Goal: Task Accomplishment & Management: Use online tool/utility

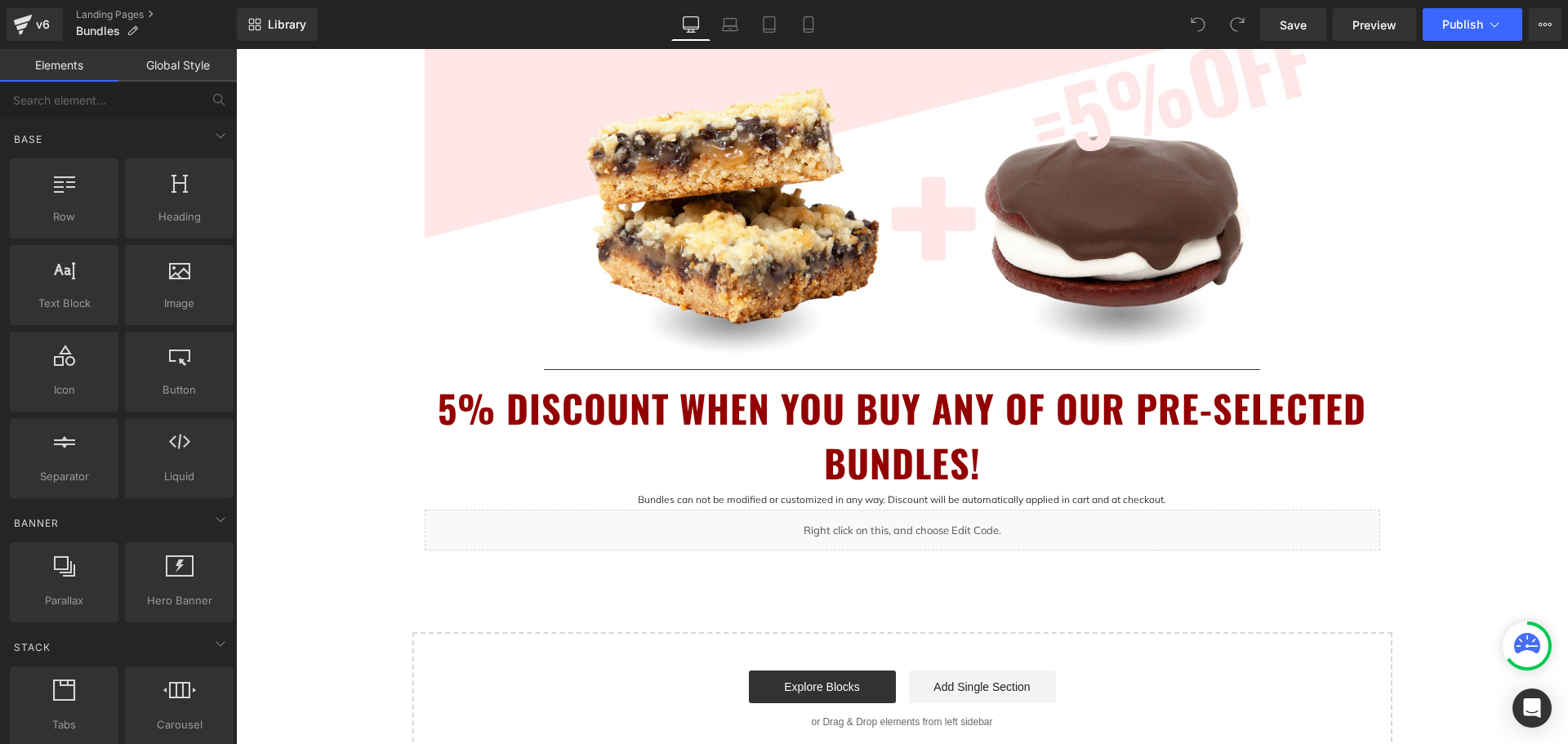
scroll to position [736, 0]
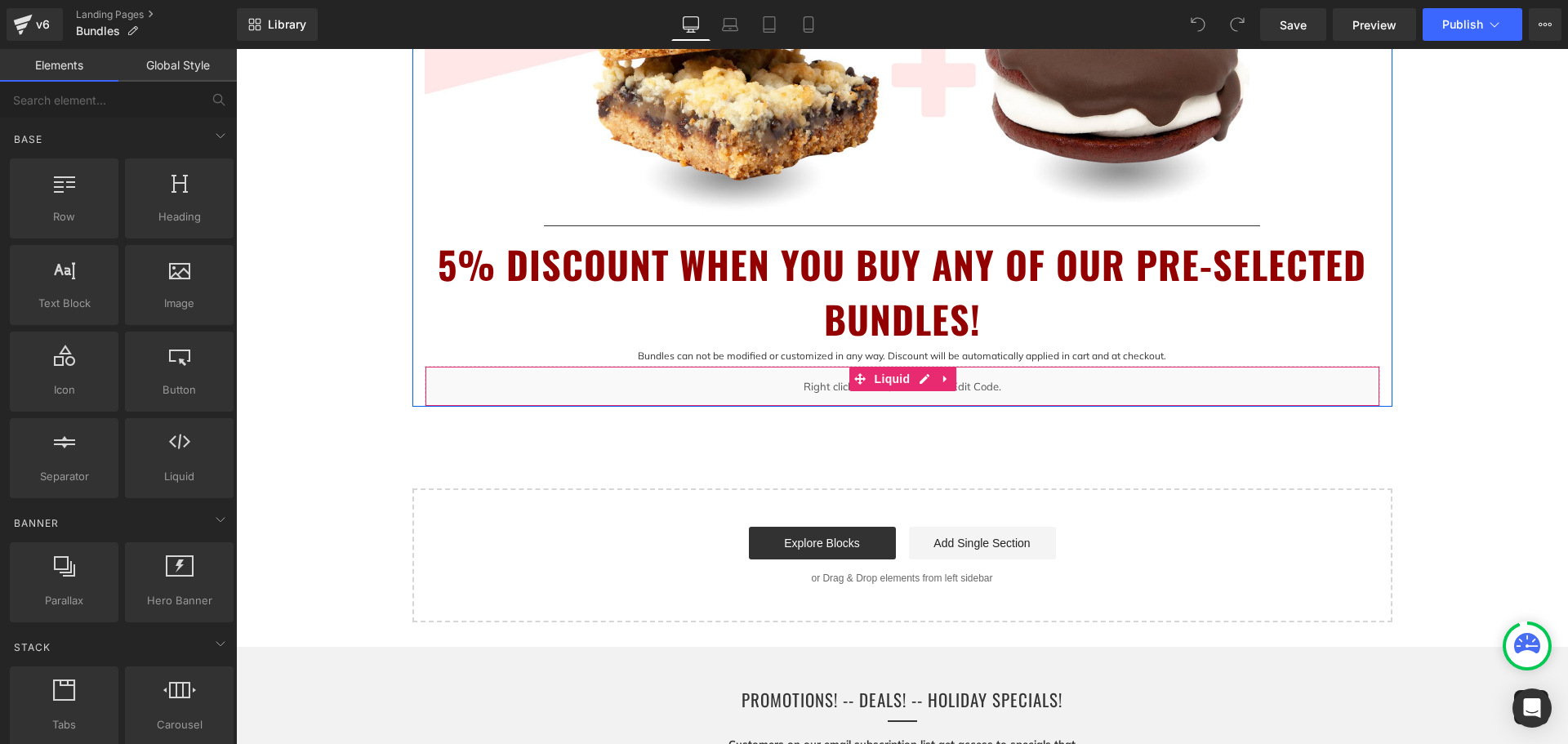
click at [819, 387] on div "Liquid" at bounding box center [902, 386] width 955 height 40
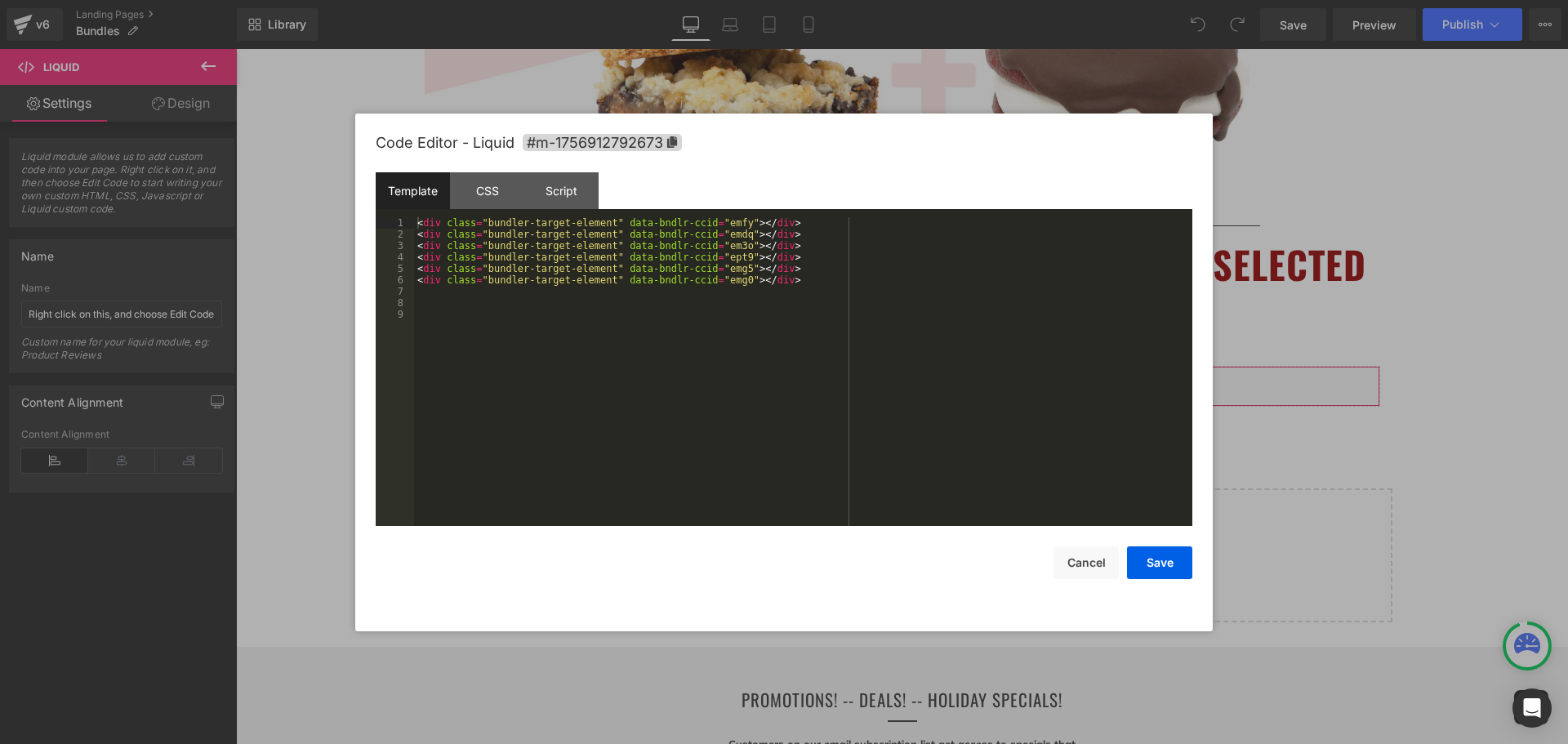
click at [970, 0] on div "You are previewing how the will restyle your page. You can not edit Elements in…" at bounding box center [784, 0] width 1568 height 0
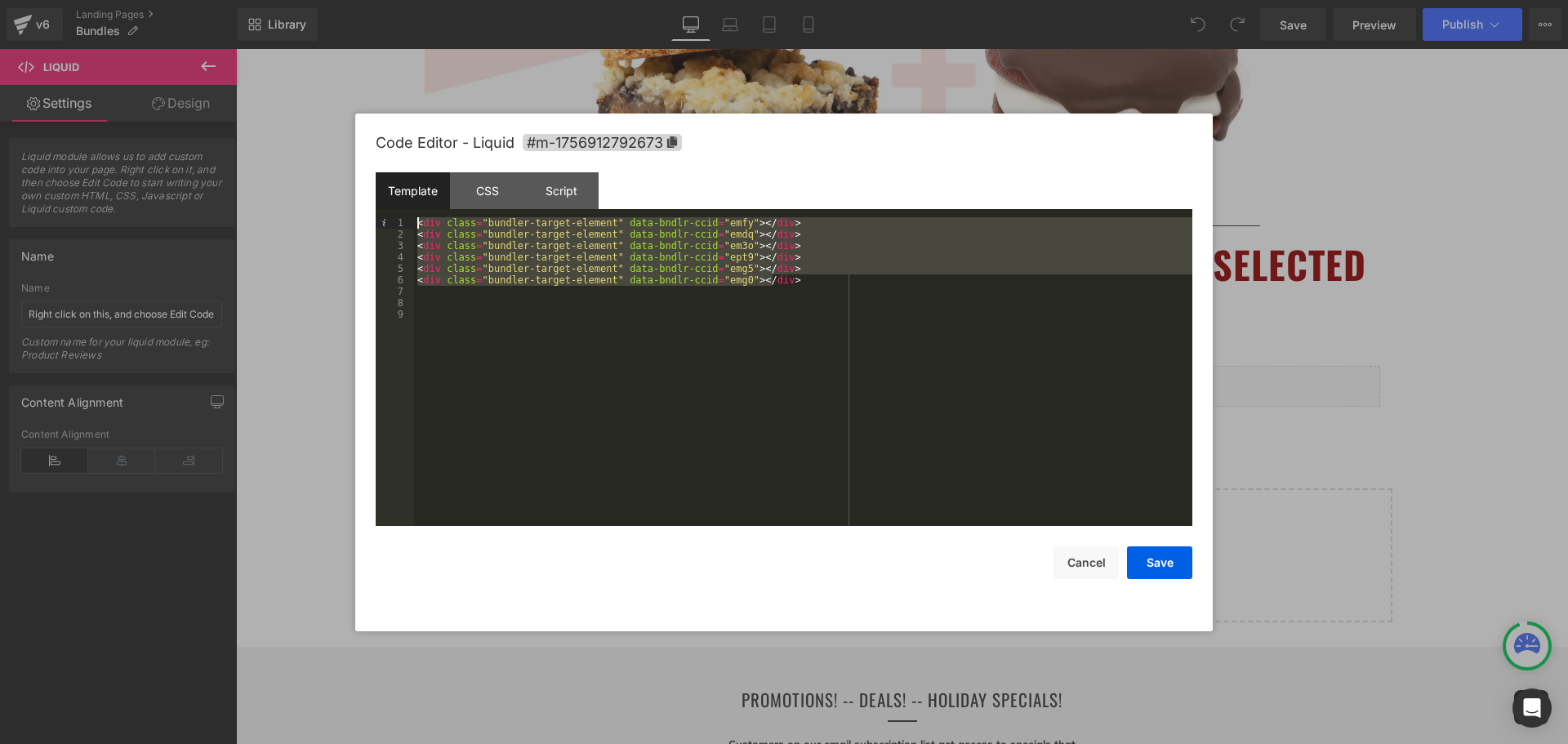
drag, startPoint x: 773, startPoint y: 285, endPoint x: 417, endPoint y: 212, distance: 363.4
click at [417, 212] on div "Template CSS Script Data 1 2 3 4 5 6 7 8 9 < div class = "bundler-target-elemen…" at bounding box center [784, 349] width 816 height 354
click at [597, 334] on div "< div class = "bundler-target-element" data-bndlr-ccid = "emfy" > </ div > < di…" at bounding box center [802, 383] width 778 height 332
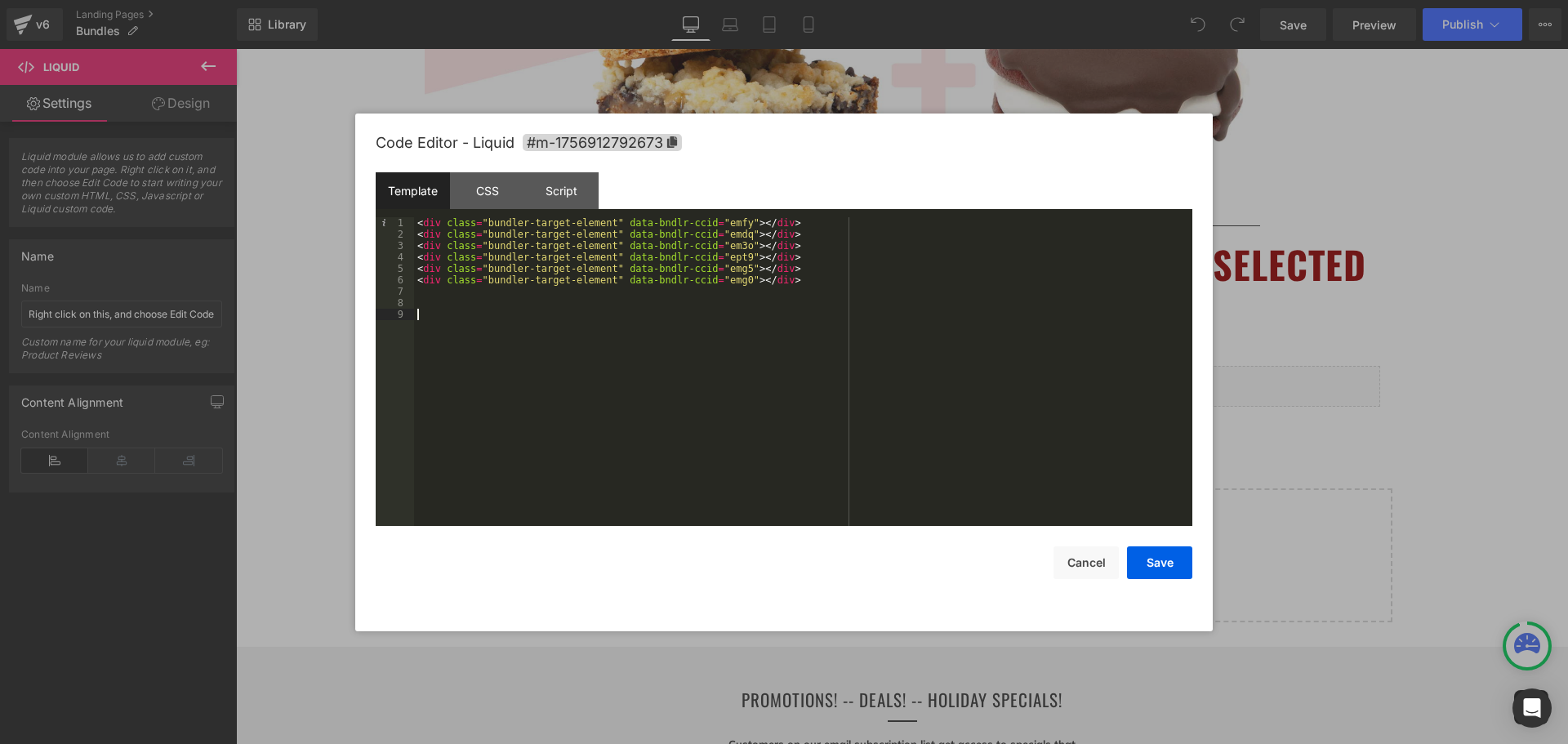
click at [415, 225] on div "< div class = "bundler-target-element" data-bndlr-ccid = "emfy" > </ div > < di…" at bounding box center [802, 383] width 778 height 332
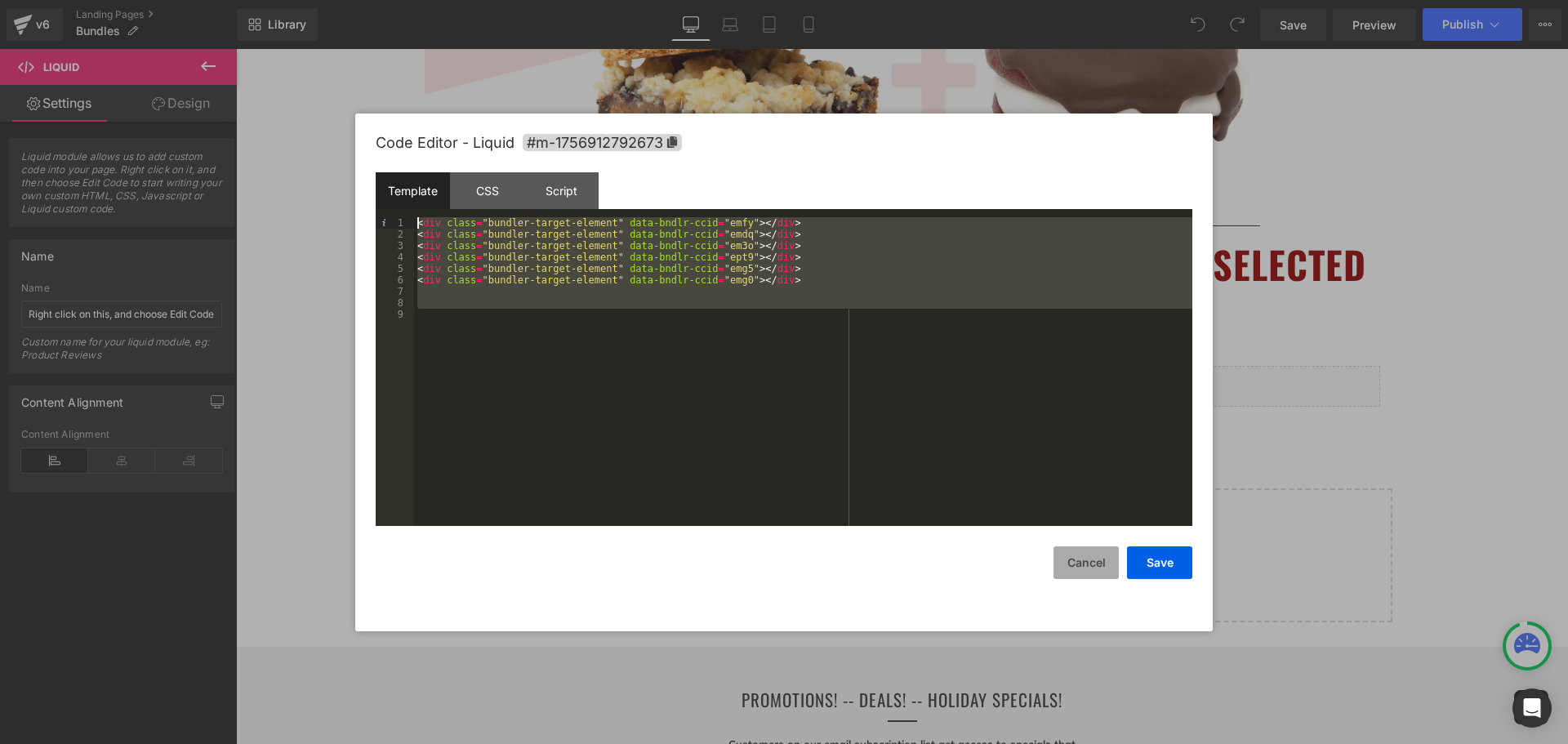
click at [1087, 563] on button "Cancel" at bounding box center [1085, 563] width 65 height 33
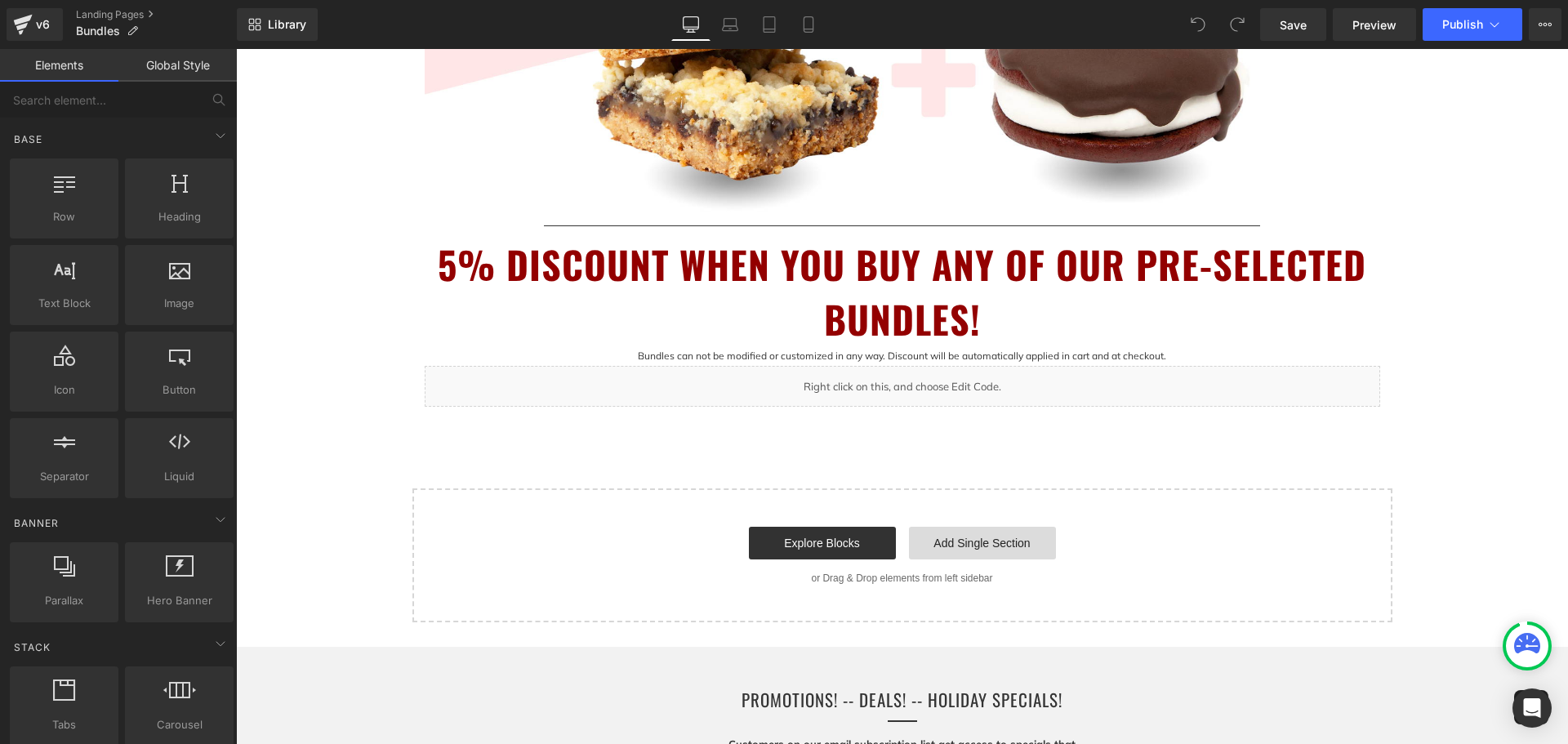
click at [988, 543] on link "Add Single Section" at bounding box center [983, 544] width 147 height 33
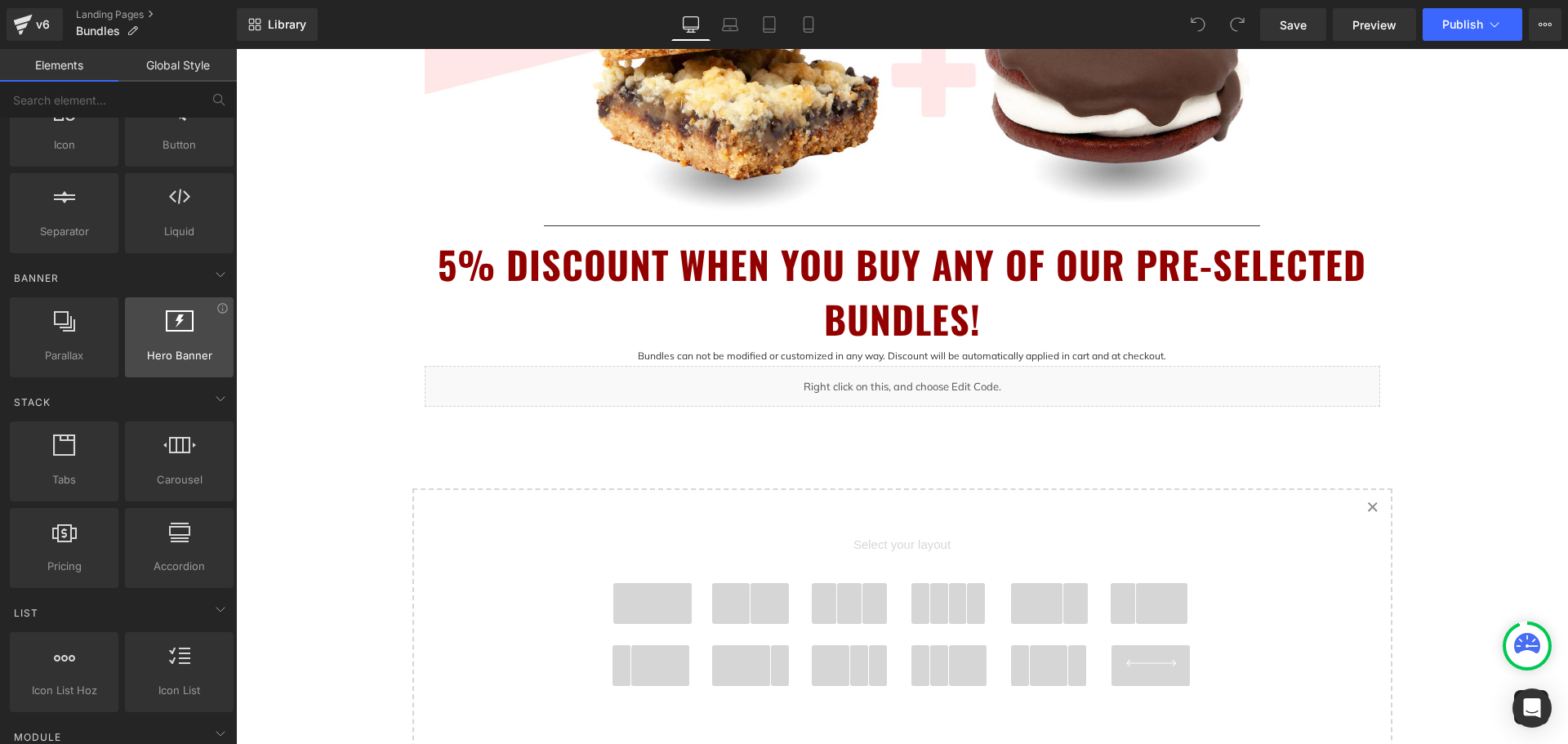
scroll to position [0, 0]
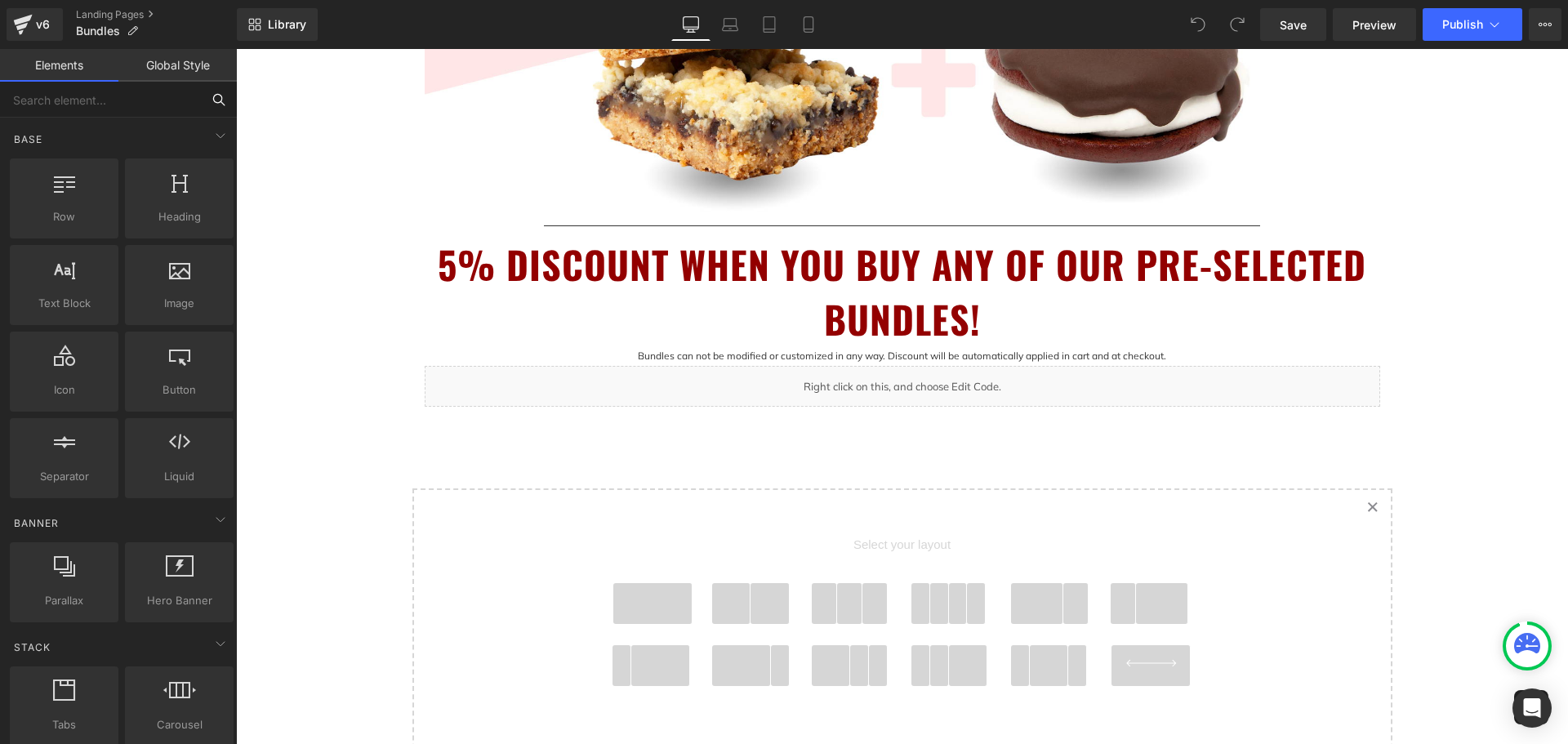
click at [119, 97] on input "text" at bounding box center [100, 99] width 201 height 36
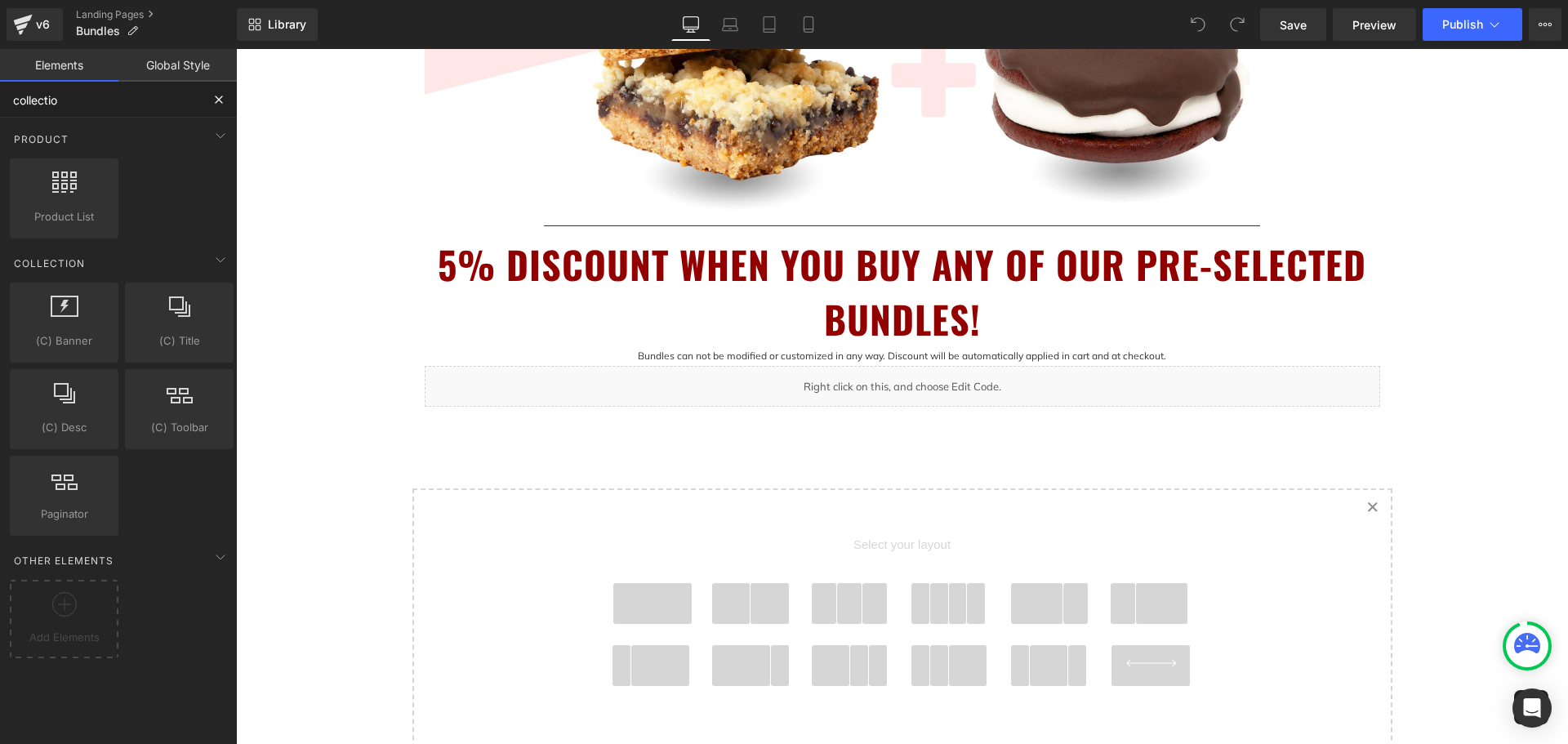
type input "collection"
click at [48, 182] on div at bounding box center [63, 190] width 98 height 37
drag, startPoint x: 55, startPoint y: 195, endPoint x: 42, endPoint y: 200, distance: 13.9
click at [42, 200] on div at bounding box center [63, 190] width 98 height 37
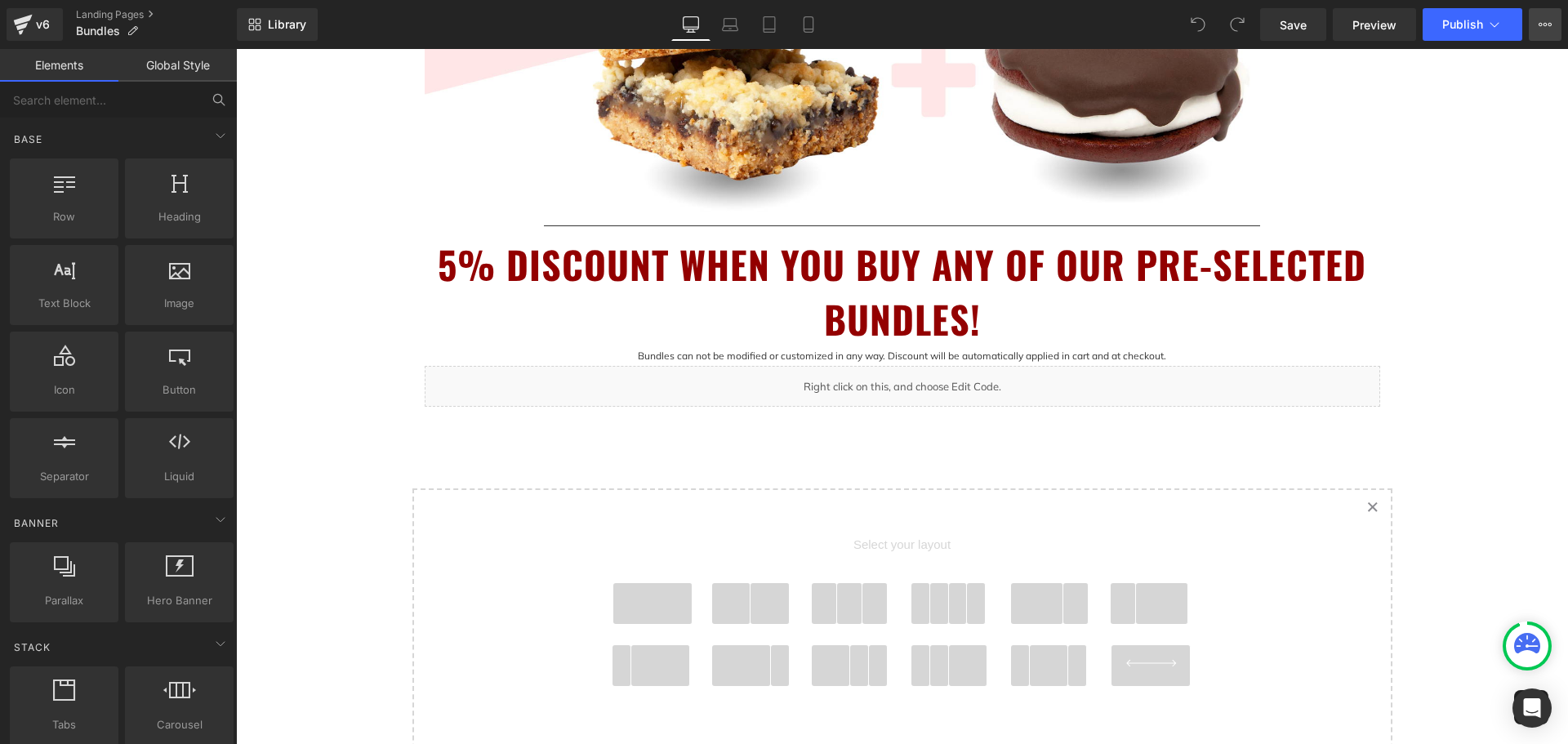
click at [1540, 25] on icon at bounding box center [1545, 25] width 13 height 13
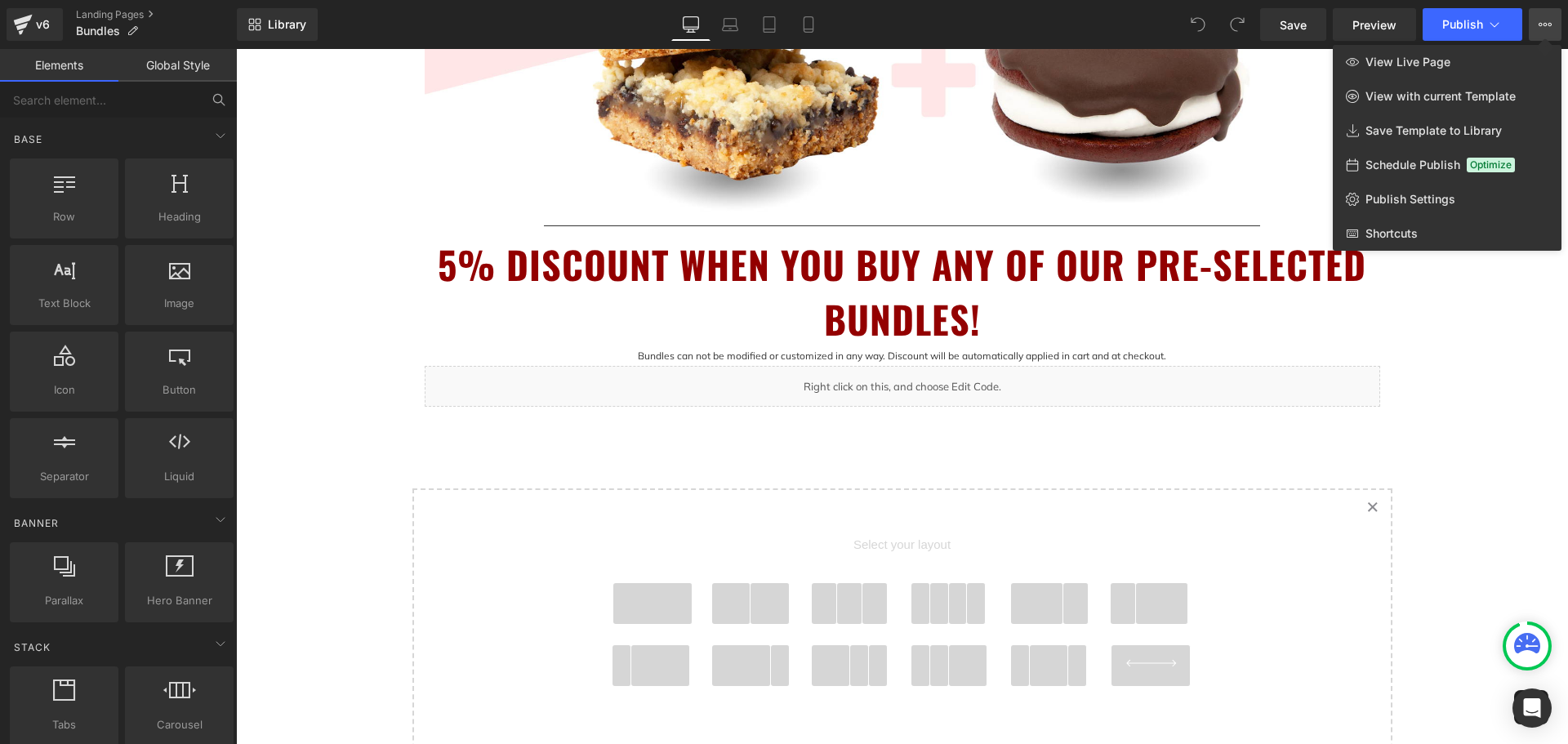
click at [1540, 25] on icon at bounding box center [1545, 25] width 13 height 13
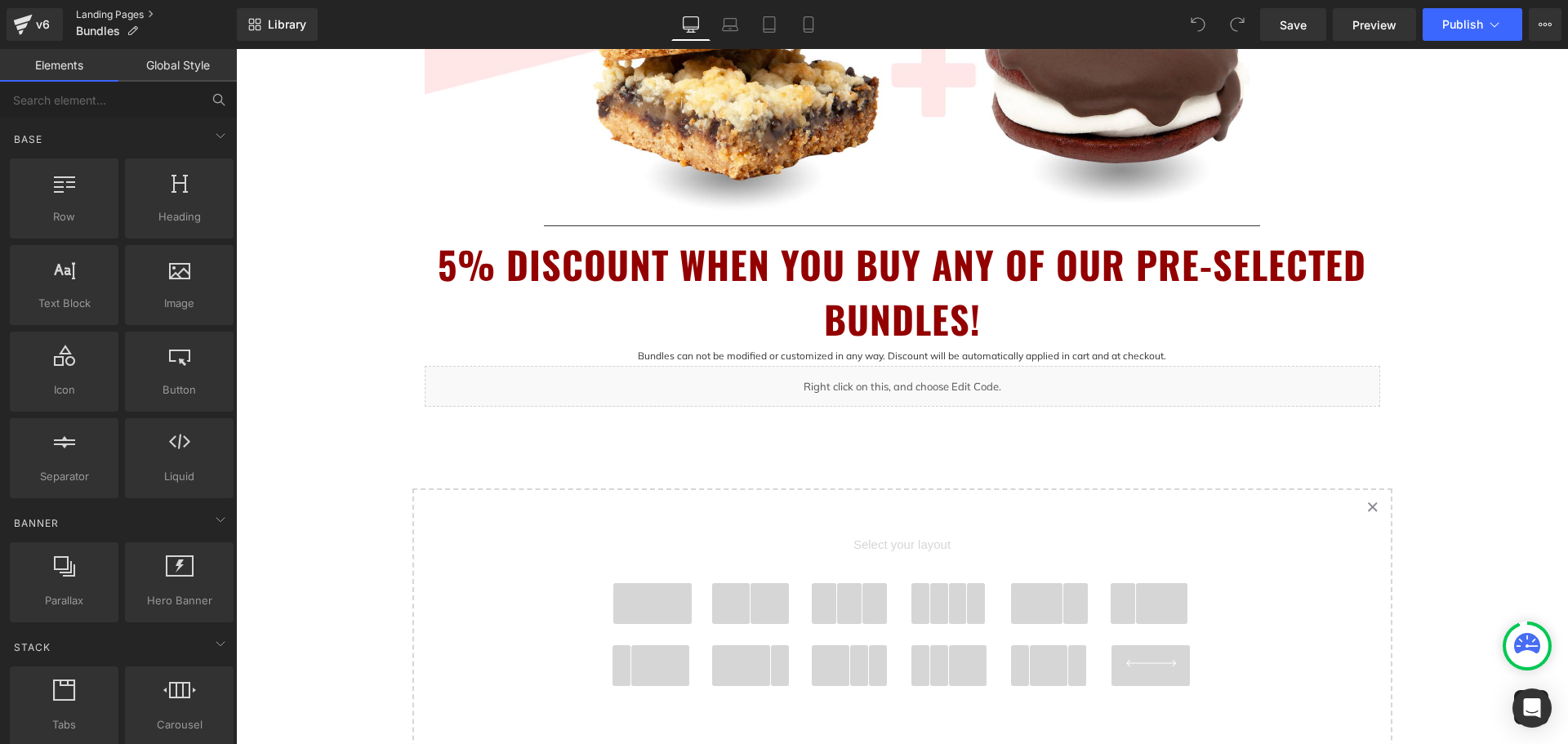
click at [143, 11] on link "Landing Pages" at bounding box center [156, 15] width 161 height 13
